Goal: Entertainment & Leisure: Consume media (video, audio)

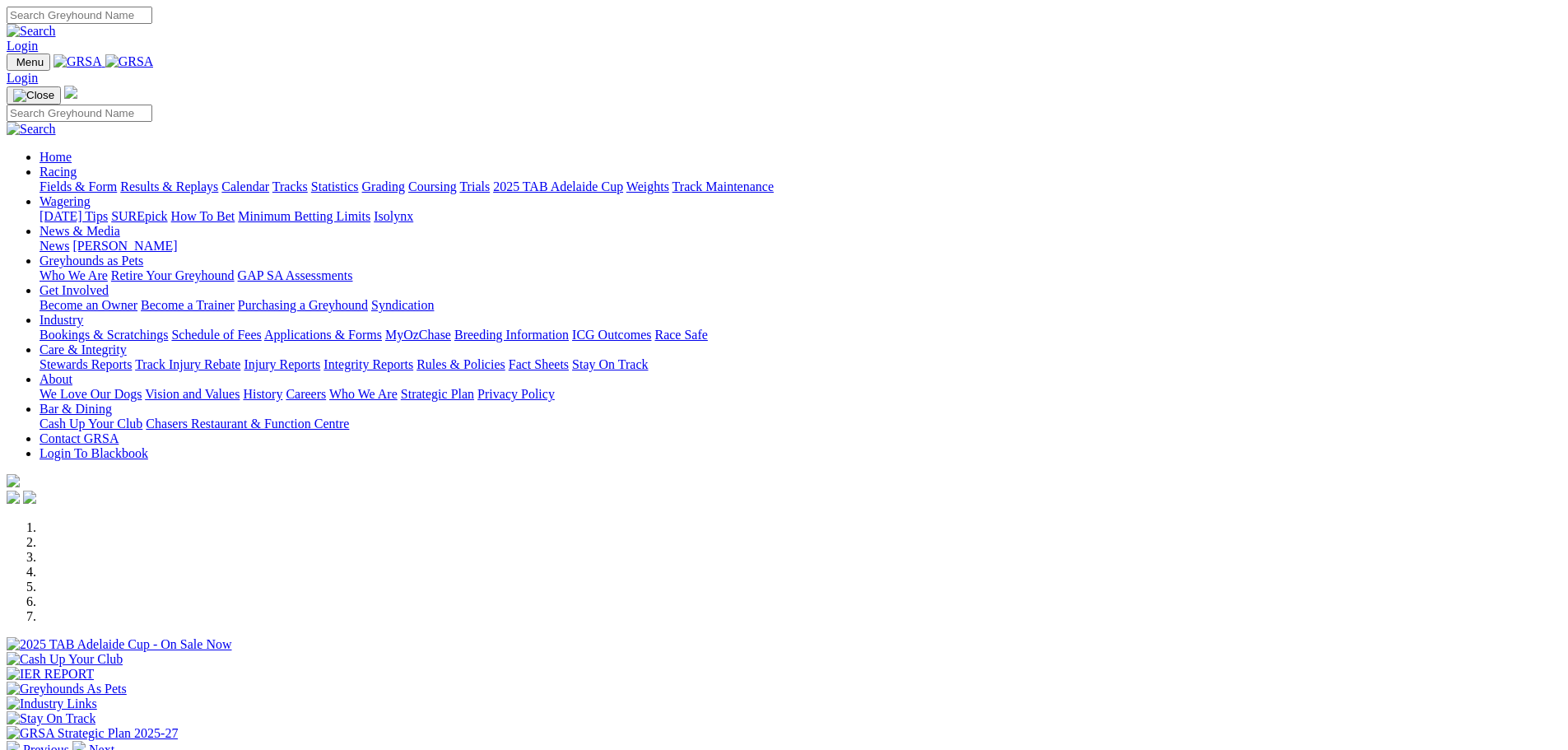
click at [132, 357] on link "Stewards Reports" at bounding box center [85, 364] width 92 height 14
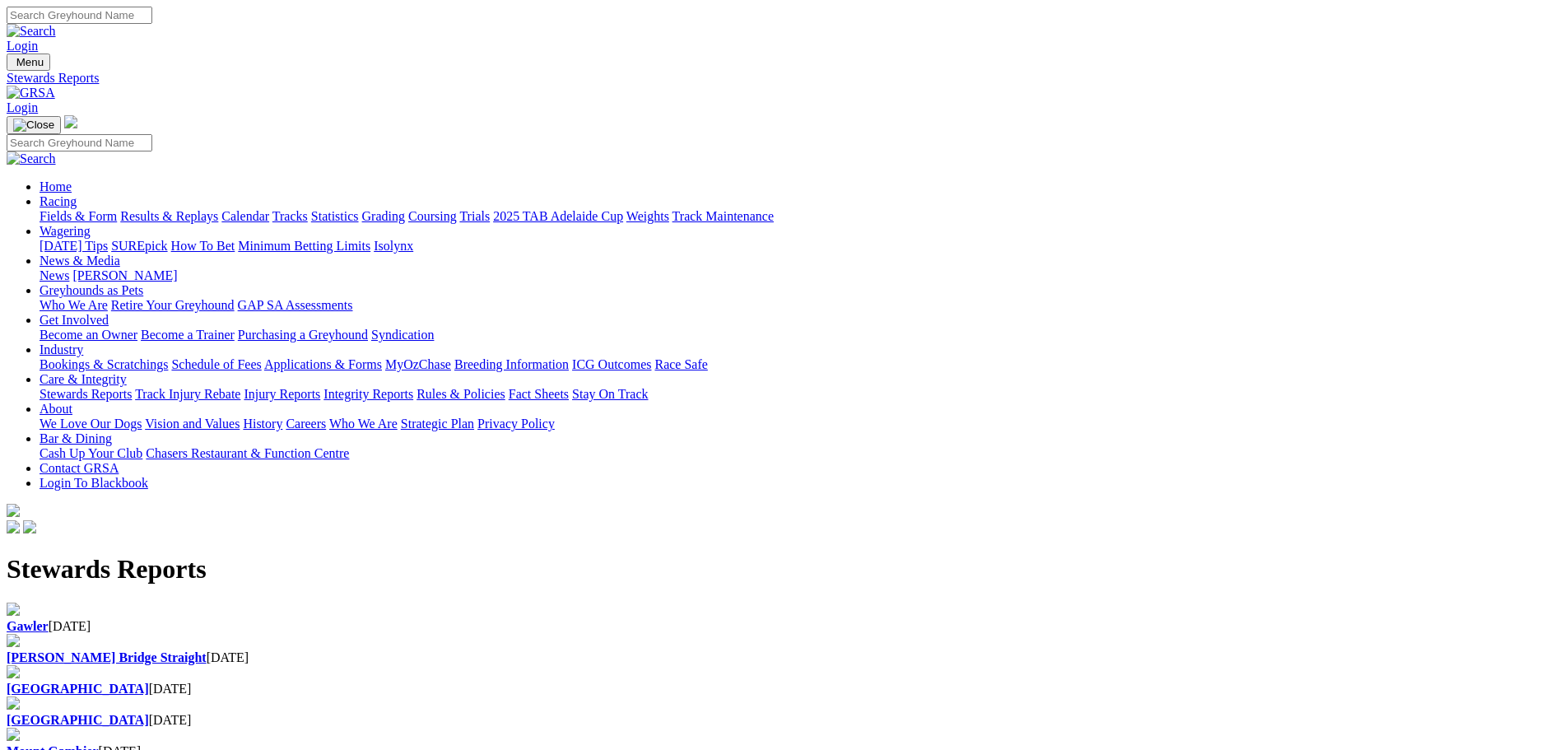
click at [48, 619] on b "Gawler" at bounding box center [28, 626] width 42 height 14
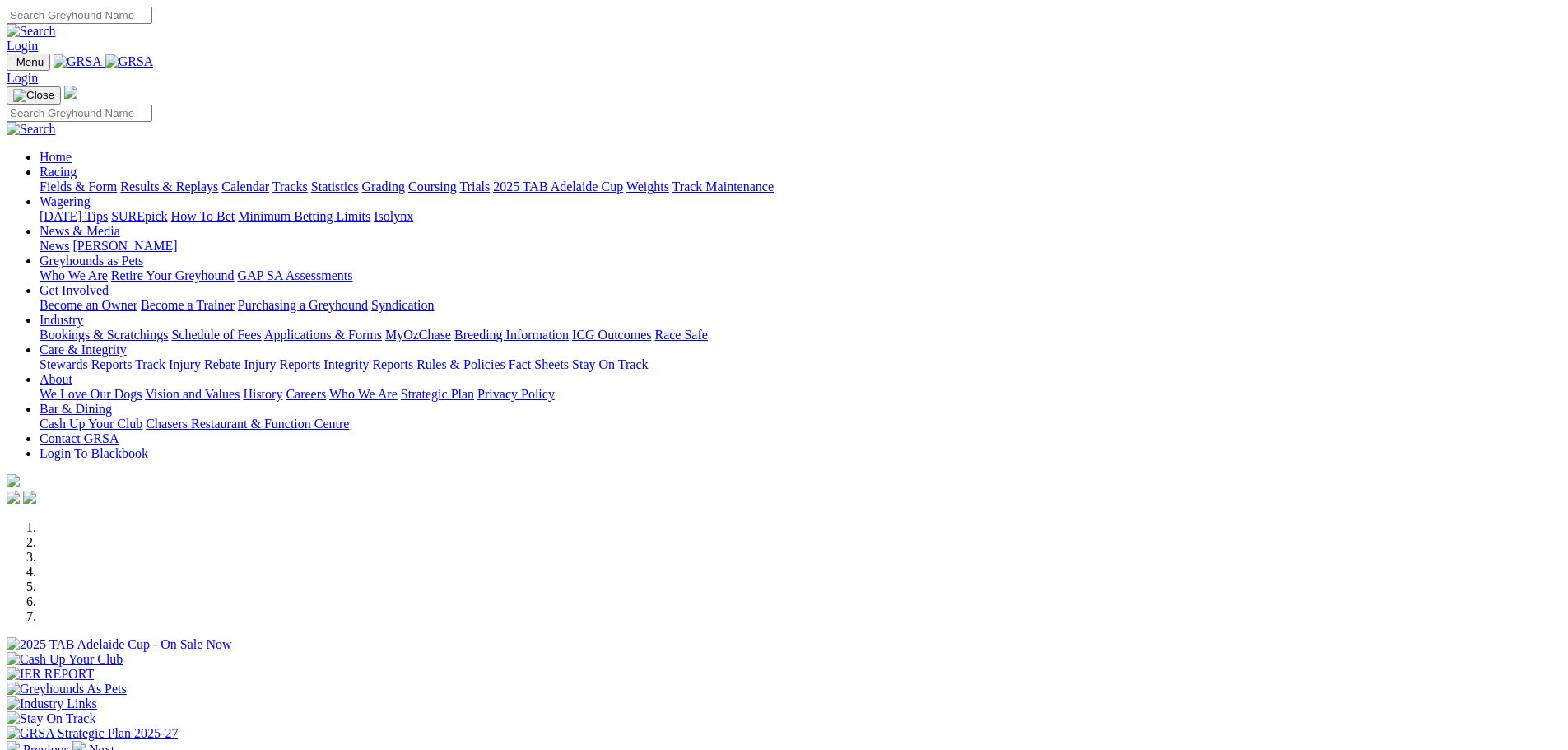
scroll to position [411, 0]
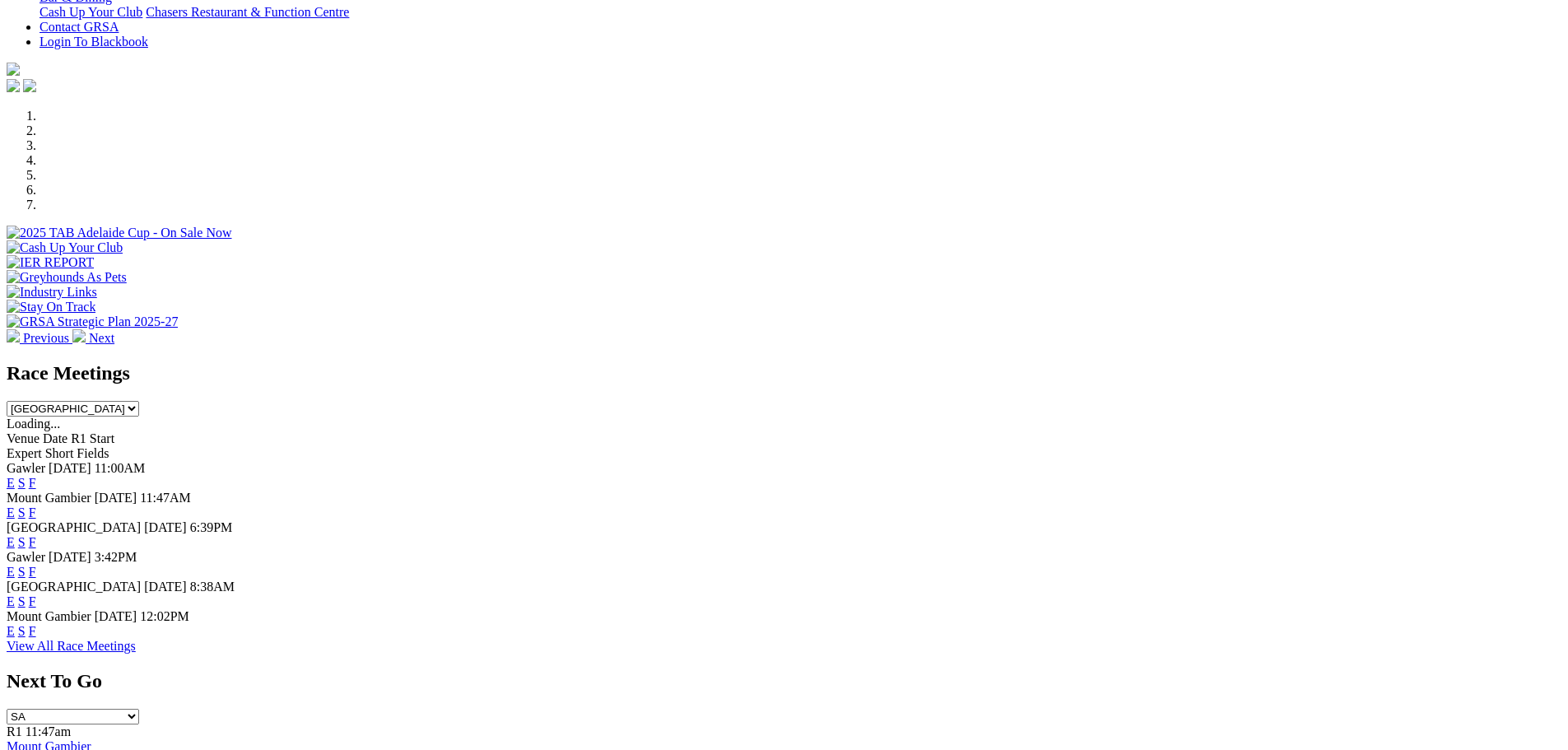
click at [15, 476] on link "E" at bounding box center [10, 482] width 9 height 14
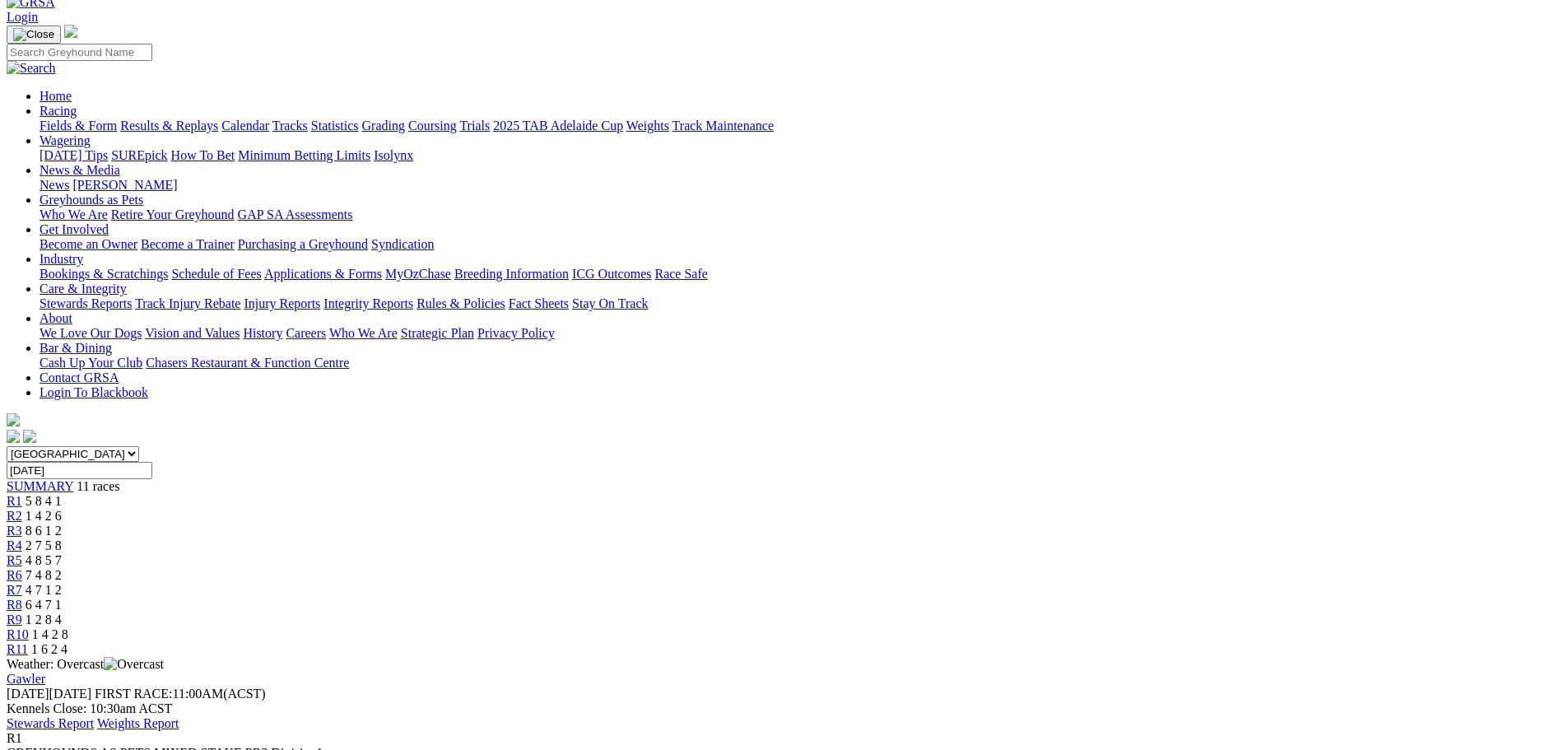
scroll to position [83, 0]
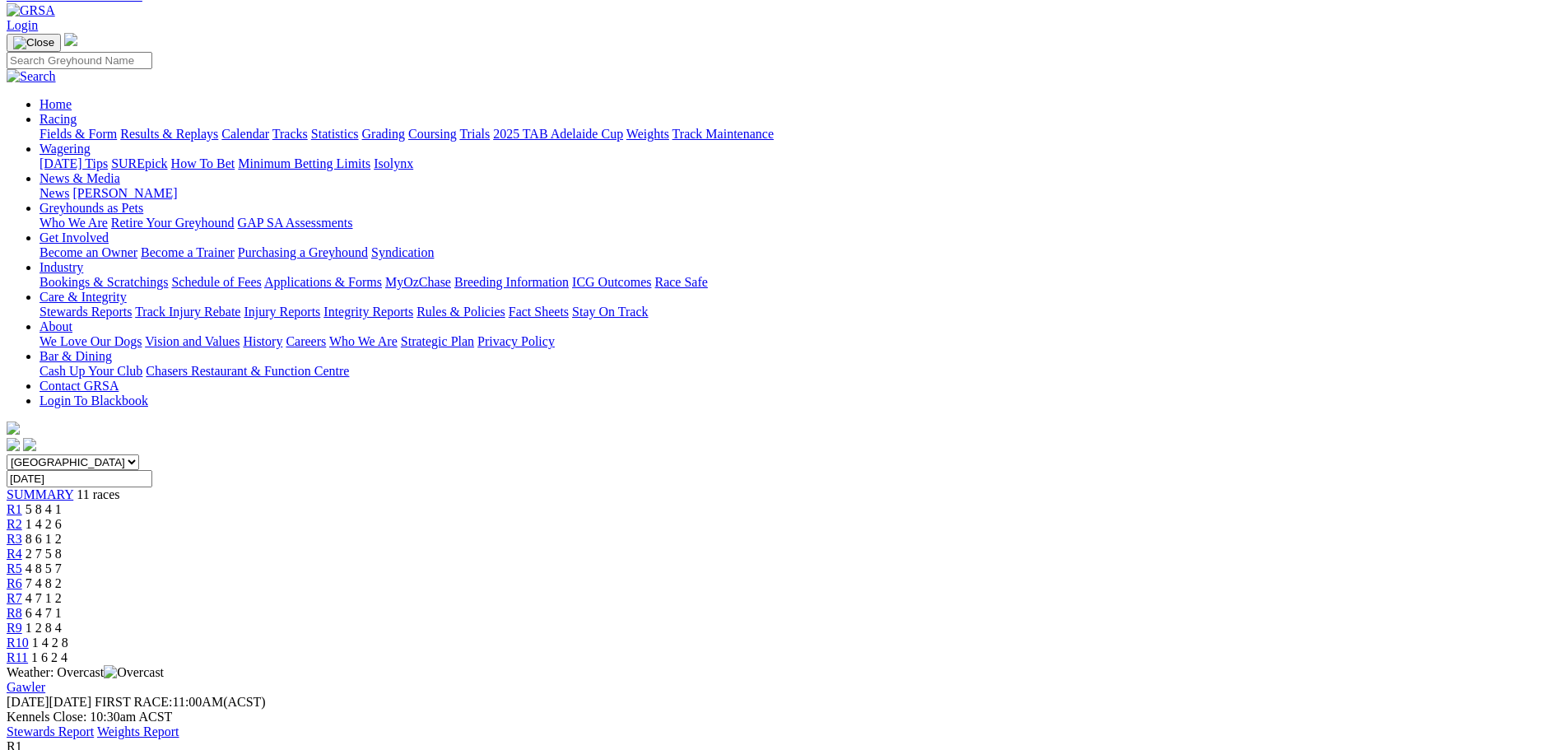
click at [22, 576] on span "R6" at bounding box center [14, 583] width 15 height 14
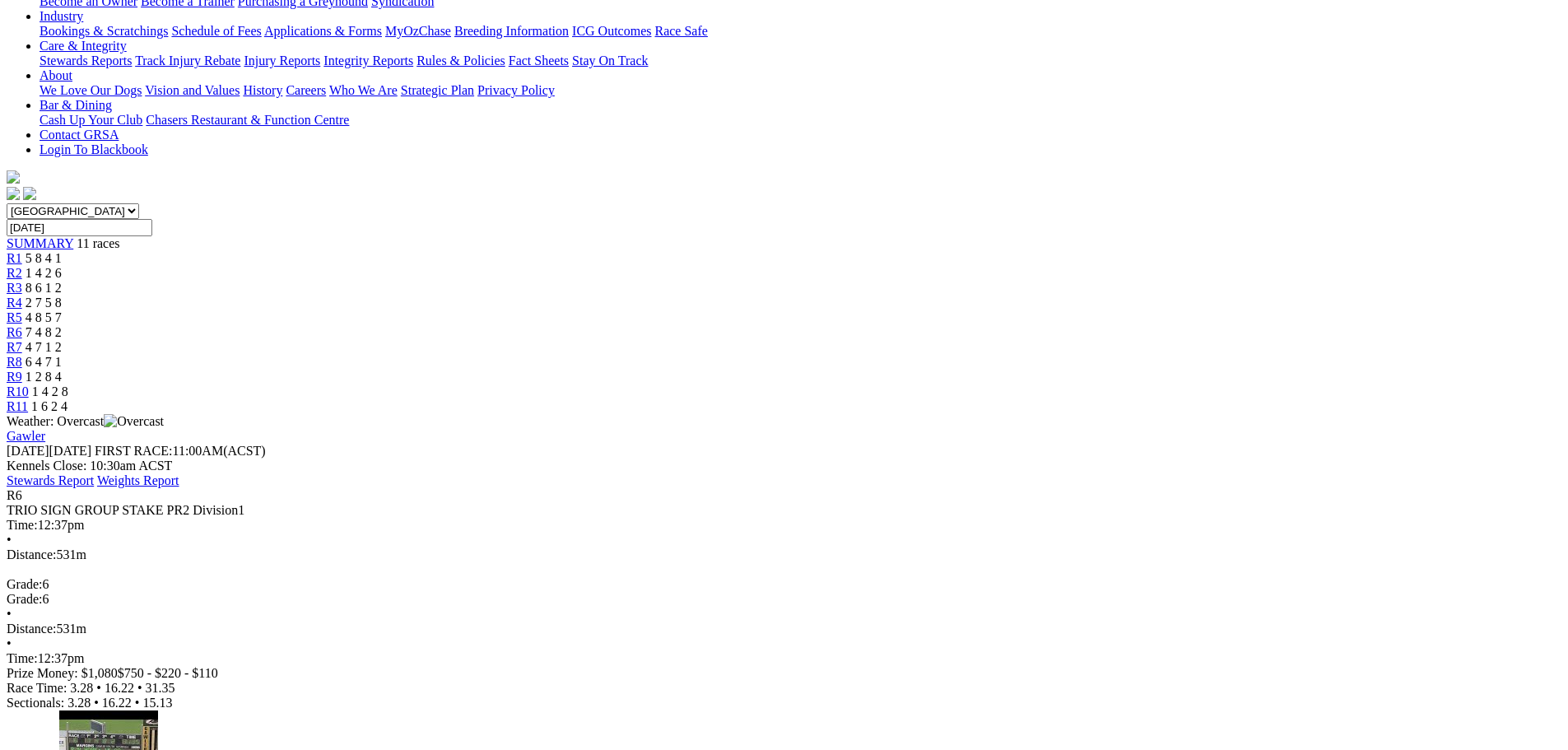
scroll to position [164, 0]
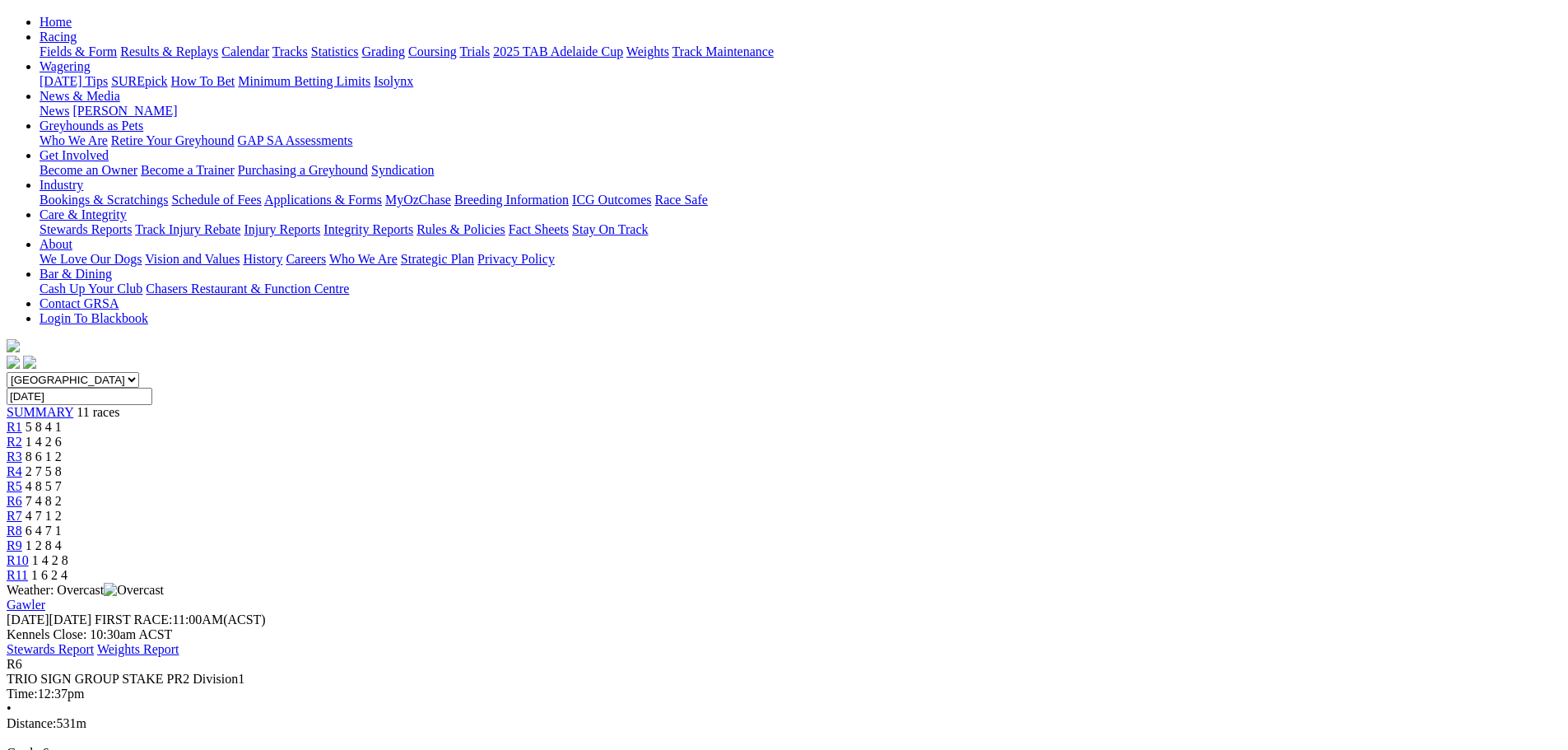
click at [595, 449] on div "R3 8 6 1 2" at bounding box center [784, 457] width 1555 height 15
